Goal: Task Accomplishment & Management: Use online tool/utility

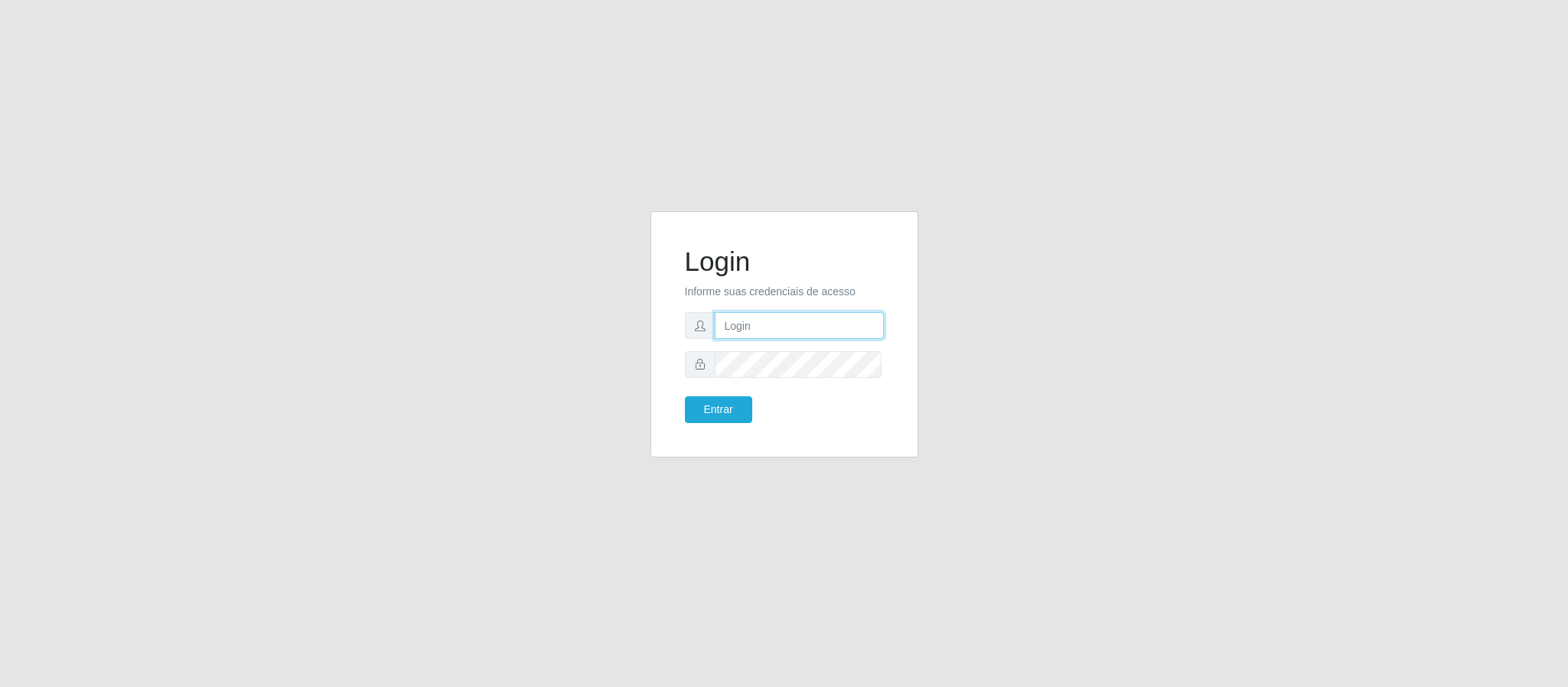
click at [742, 333] on input "text" at bounding box center [799, 325] width 169 height 27
type input "[PERSON_NAME].[PERSON_NAME]@queirozatacadao"
click at [685, 397] on button "Entrar" at bounding box center [719, 410] width 68 height 27
click at [732, 411] on button "Entrar" at bounding box center [719, 410] width 68 height 27
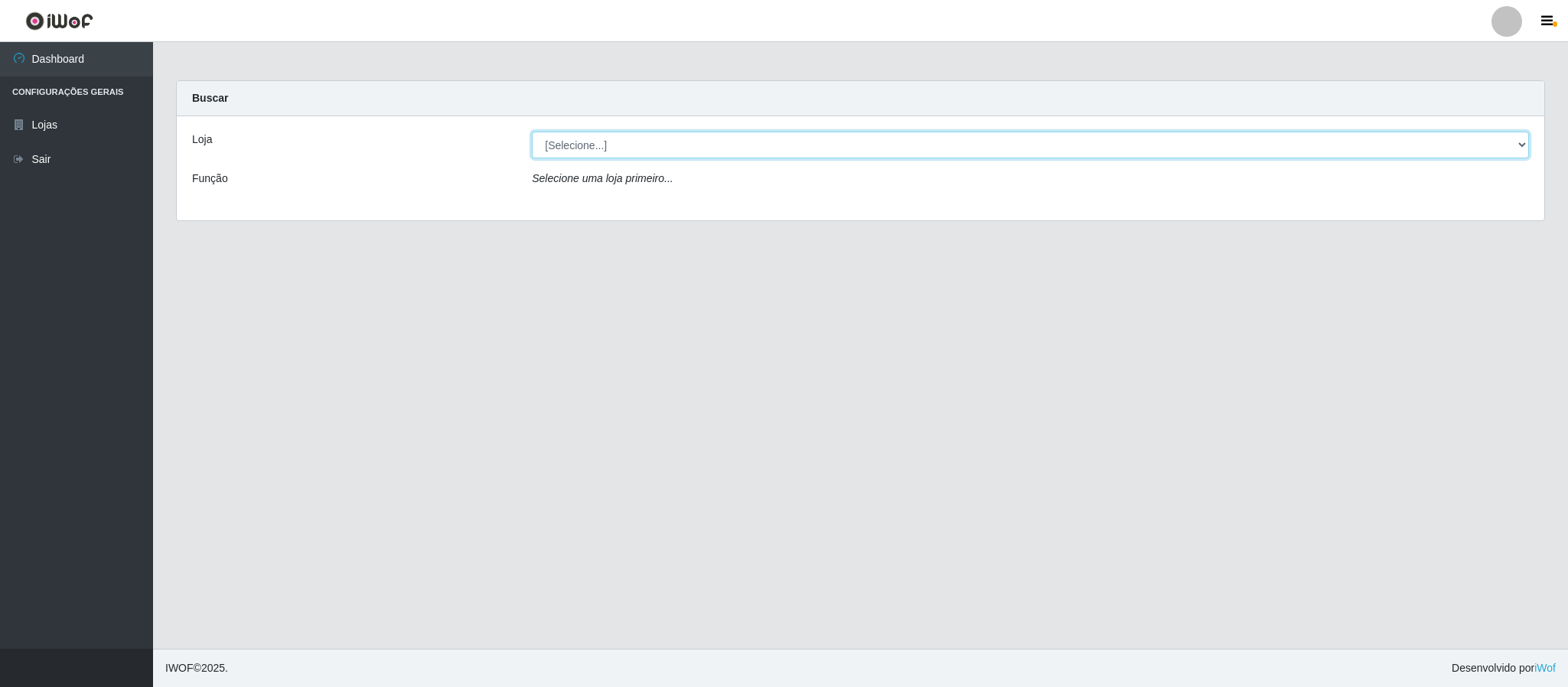
click at [1525, 146] on select "[Selecione...] Queiroz Atacadão - Coophab" at bounding box center [1030, 145] width 997 height 27
select select "463"
click at [532, 131] on select "[Selecione...] Queiroz Atacadão - Coophab" at bounding box center [1030, 145] width 997 height 27
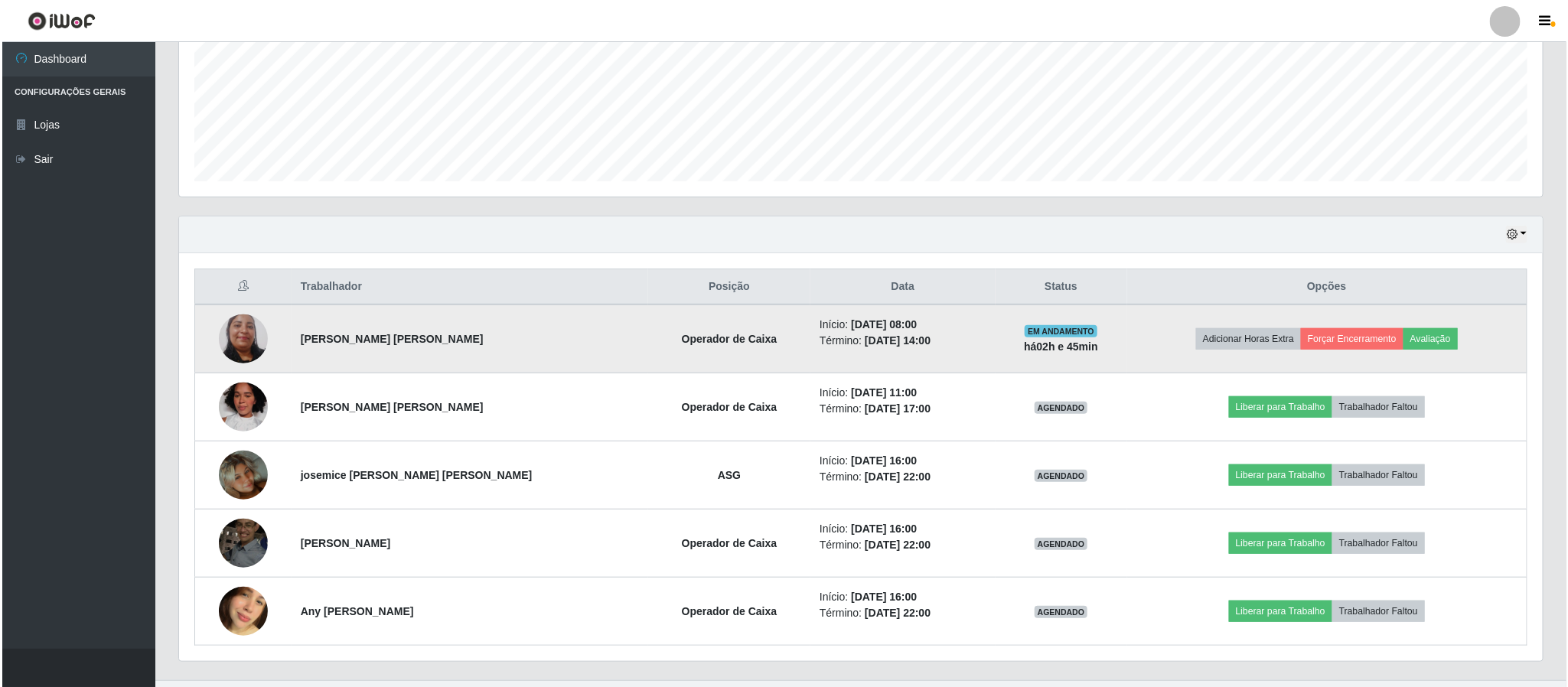
scroll to position [402, 0]
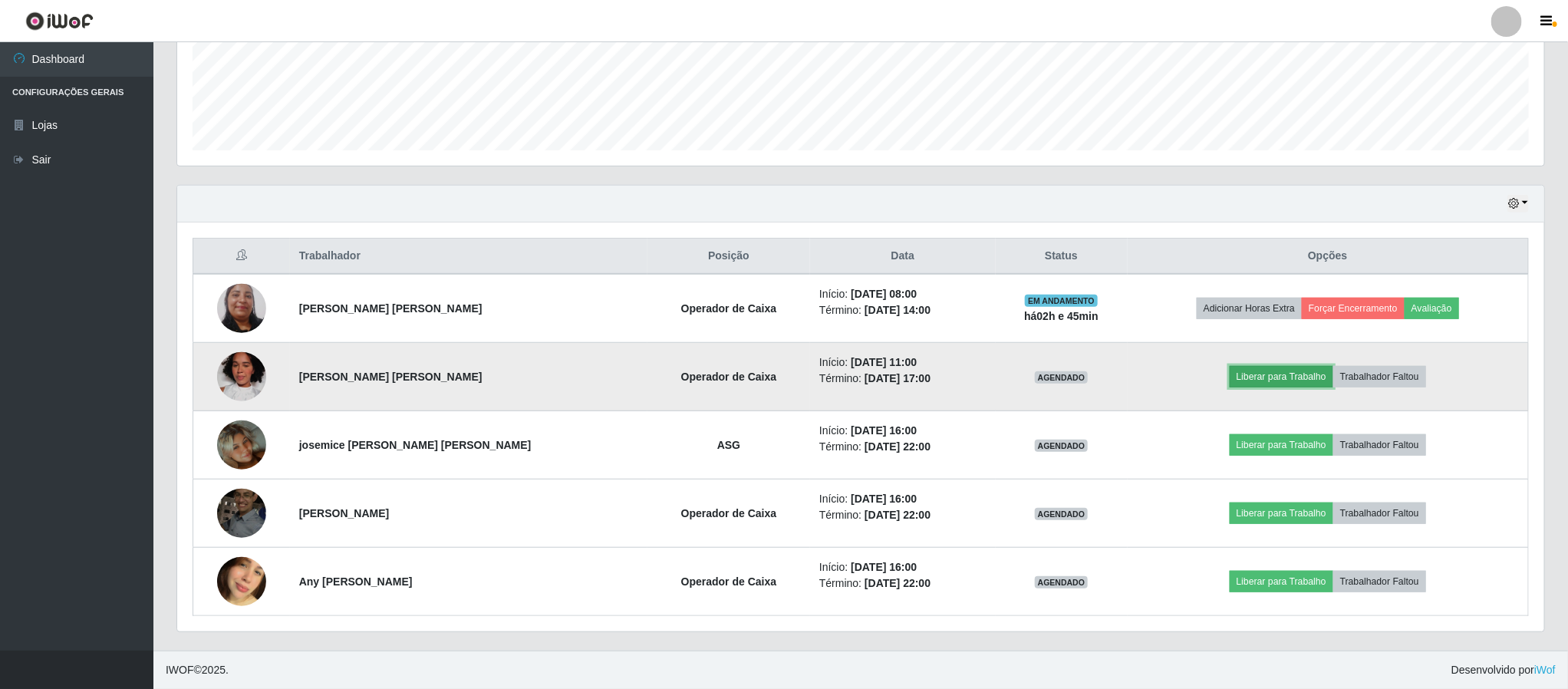
click at [1268, 374] on button "Liberar para Trabalho" at bounding box center [1281, 376] width 104 height 21
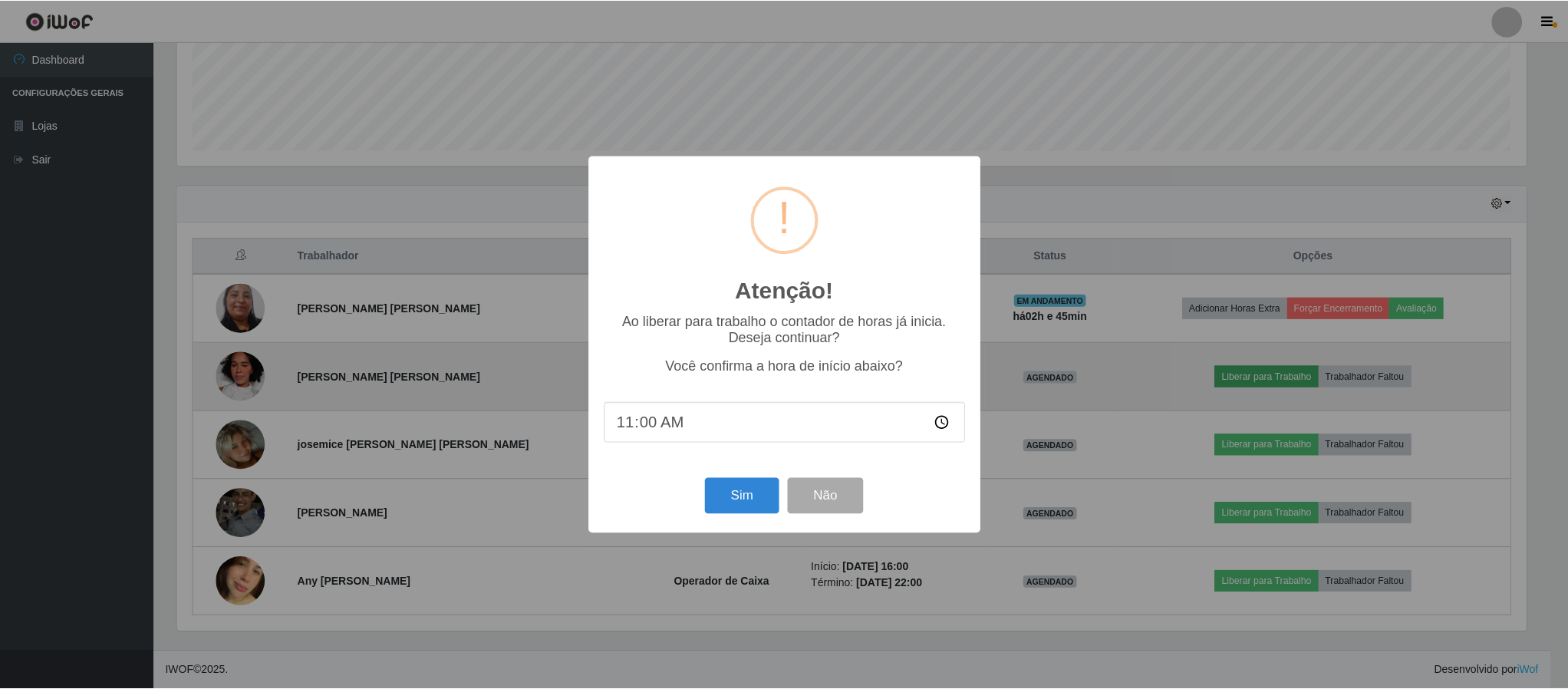
scroll to position [320, 1353]
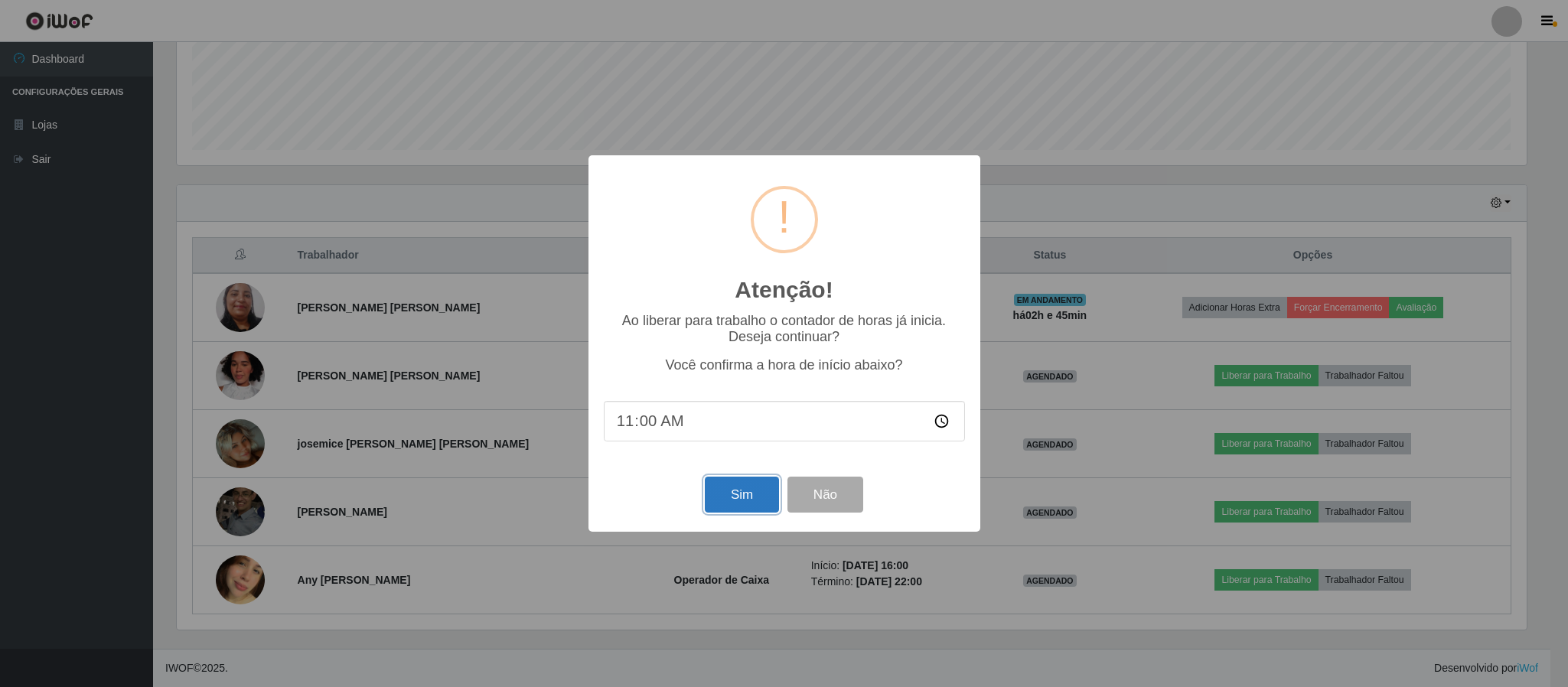
click at [723, 497] on button "Sim" at bounding box center [741, 494] width 74 height 36
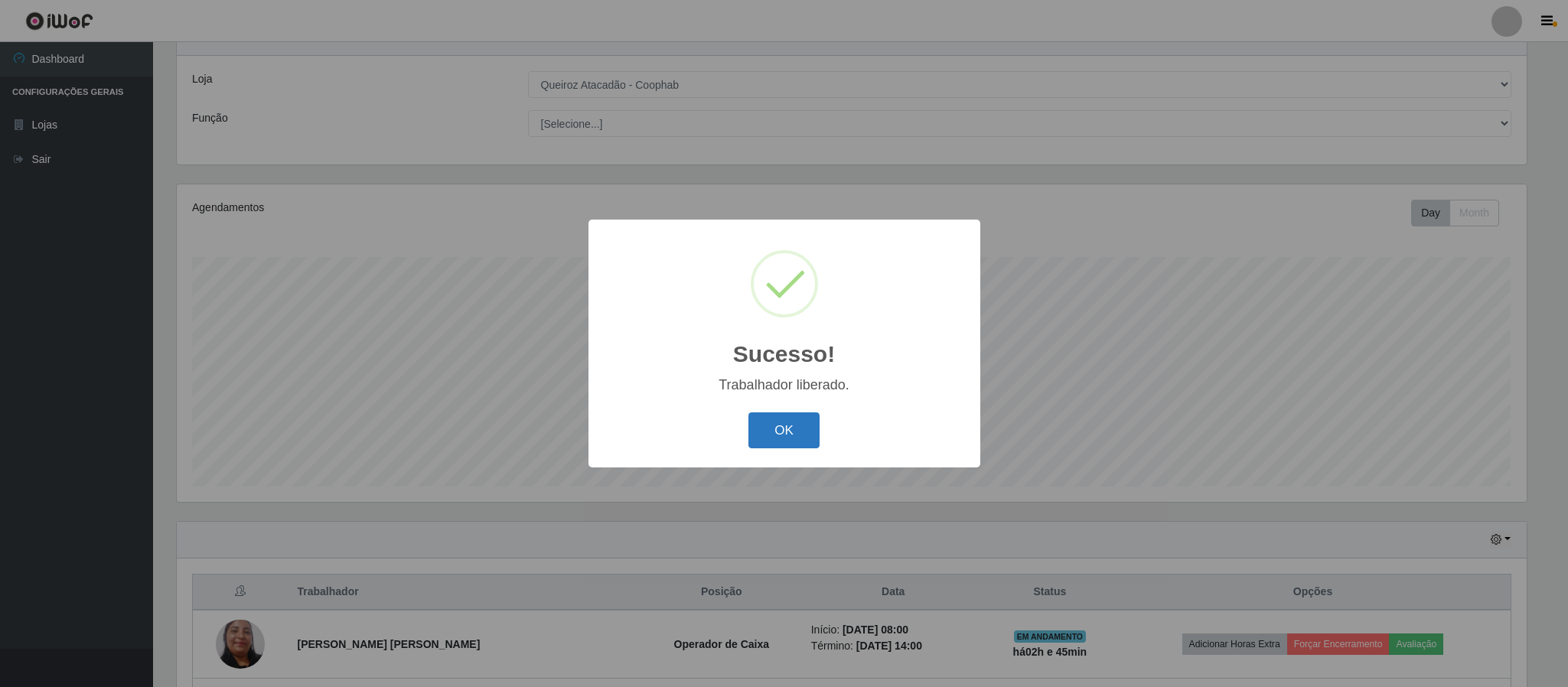
click at [765, 426] on button "OK" at bounding box center [784, 429] width 71 height 36
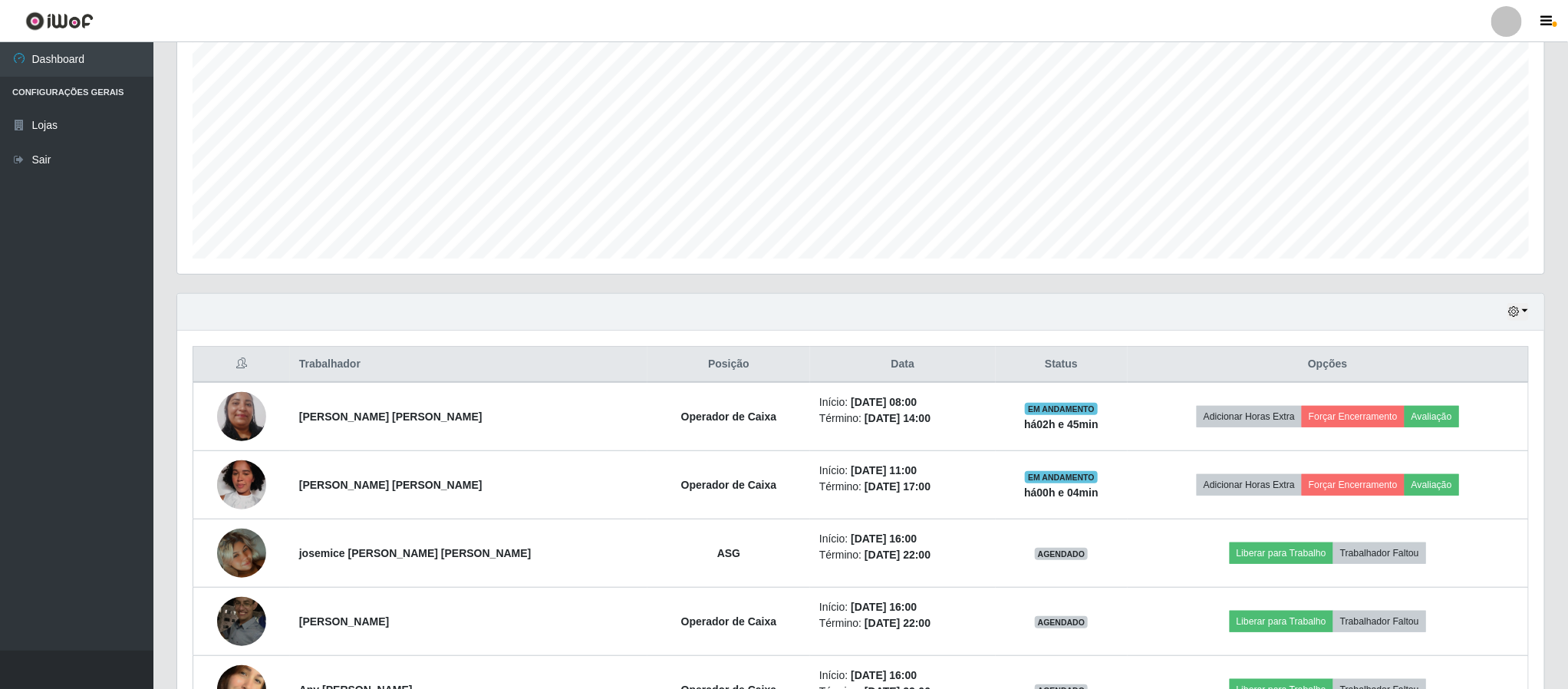
scroll to position [290, 0]
